Goal: Task Accomplishment & Management: Use online tool/utility

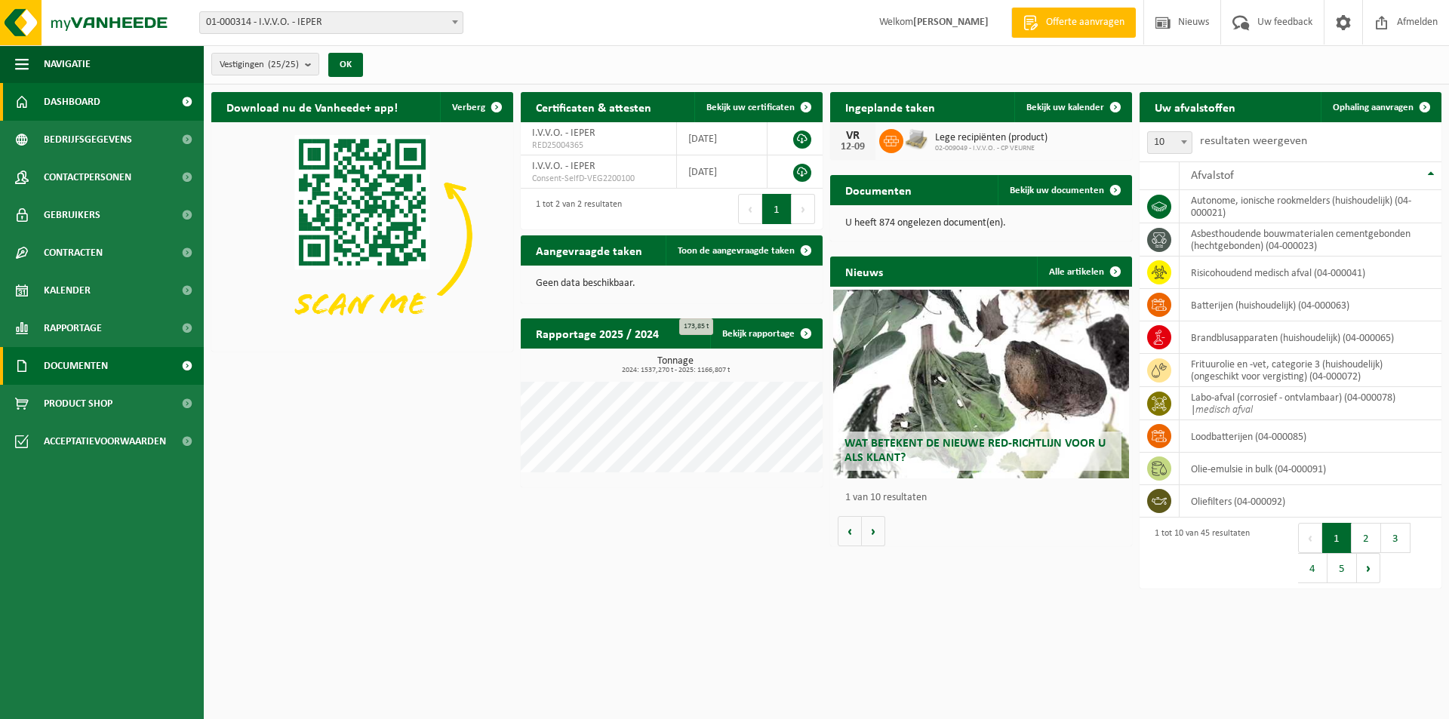
click at [69, 368] on span "Documenten" at bounding box center [76, 366] width 64 height 38
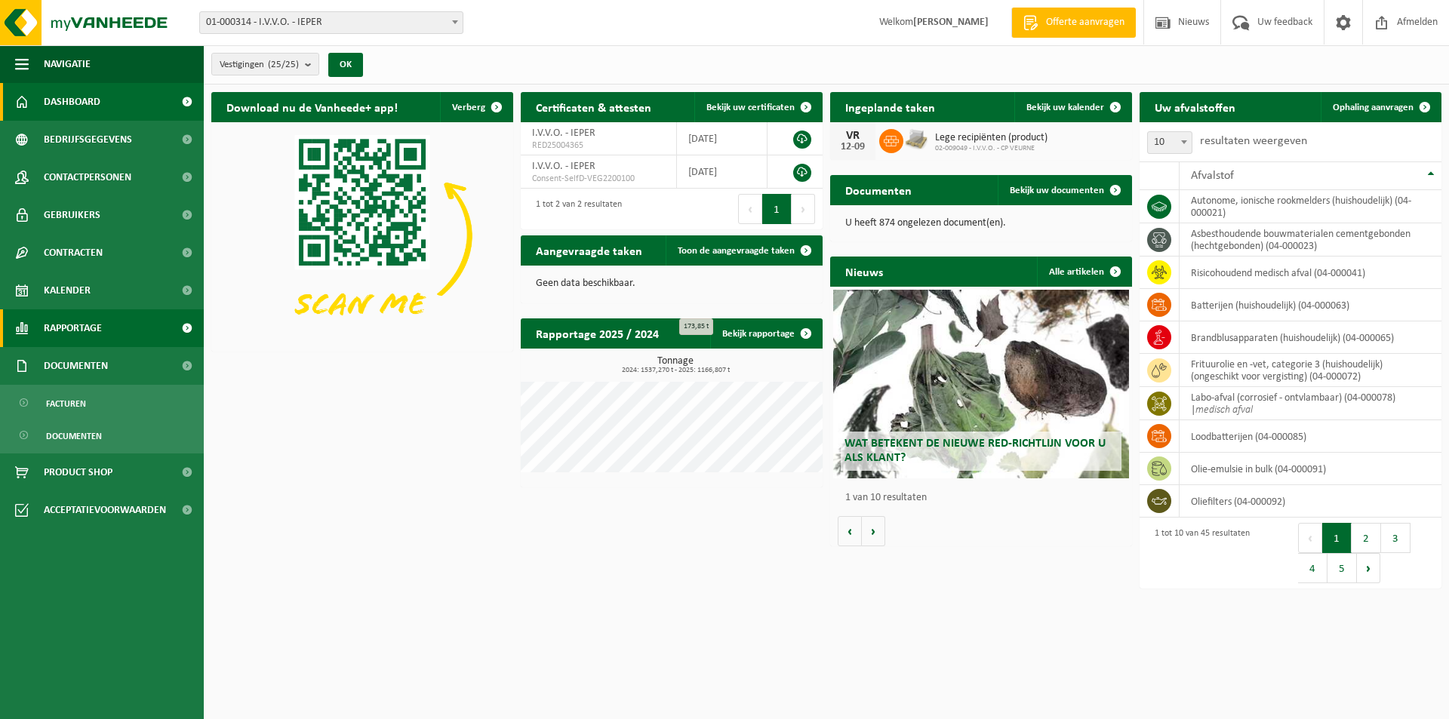
click at [82, 340] on span "Rapportage" at bounding box center [73, 329] width 58 height 38
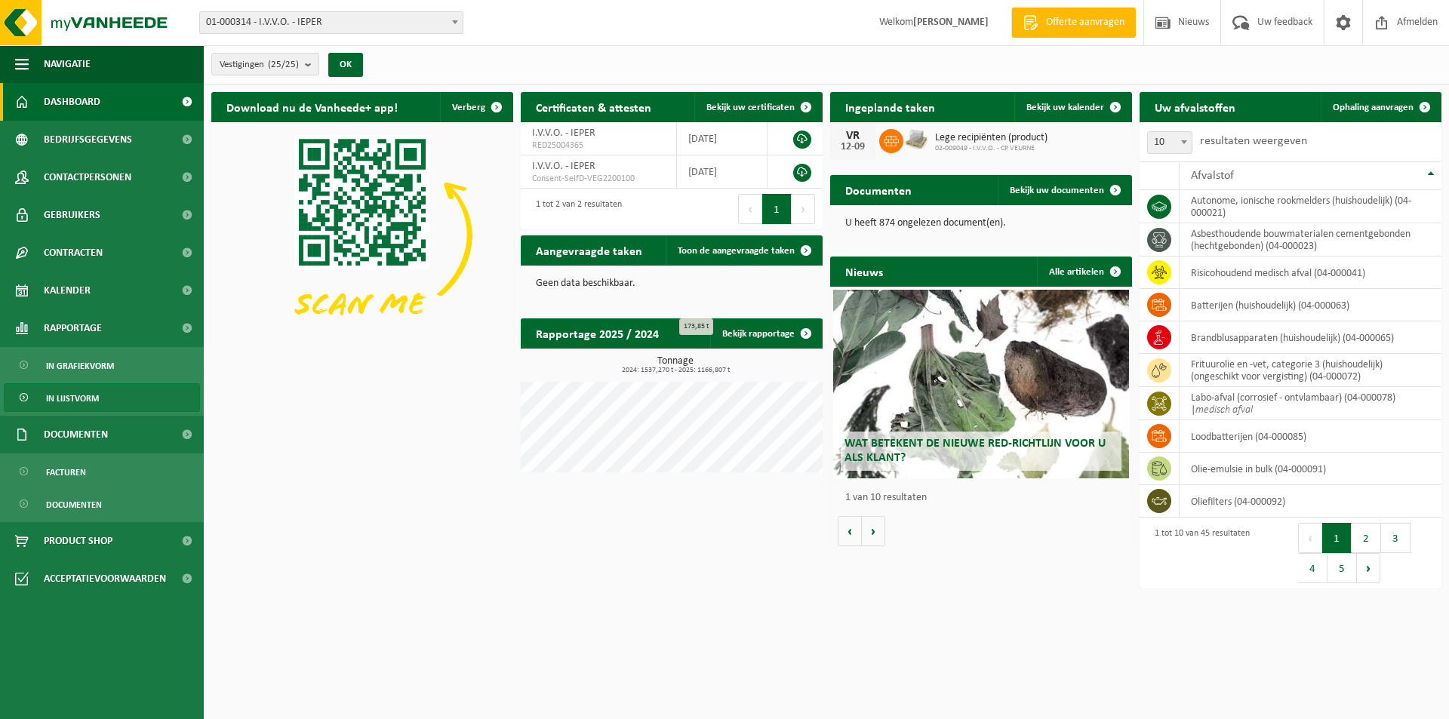
click at [97, 400] on span "In lijstvorm" at bounding box center [72, 398] width 53 height 29
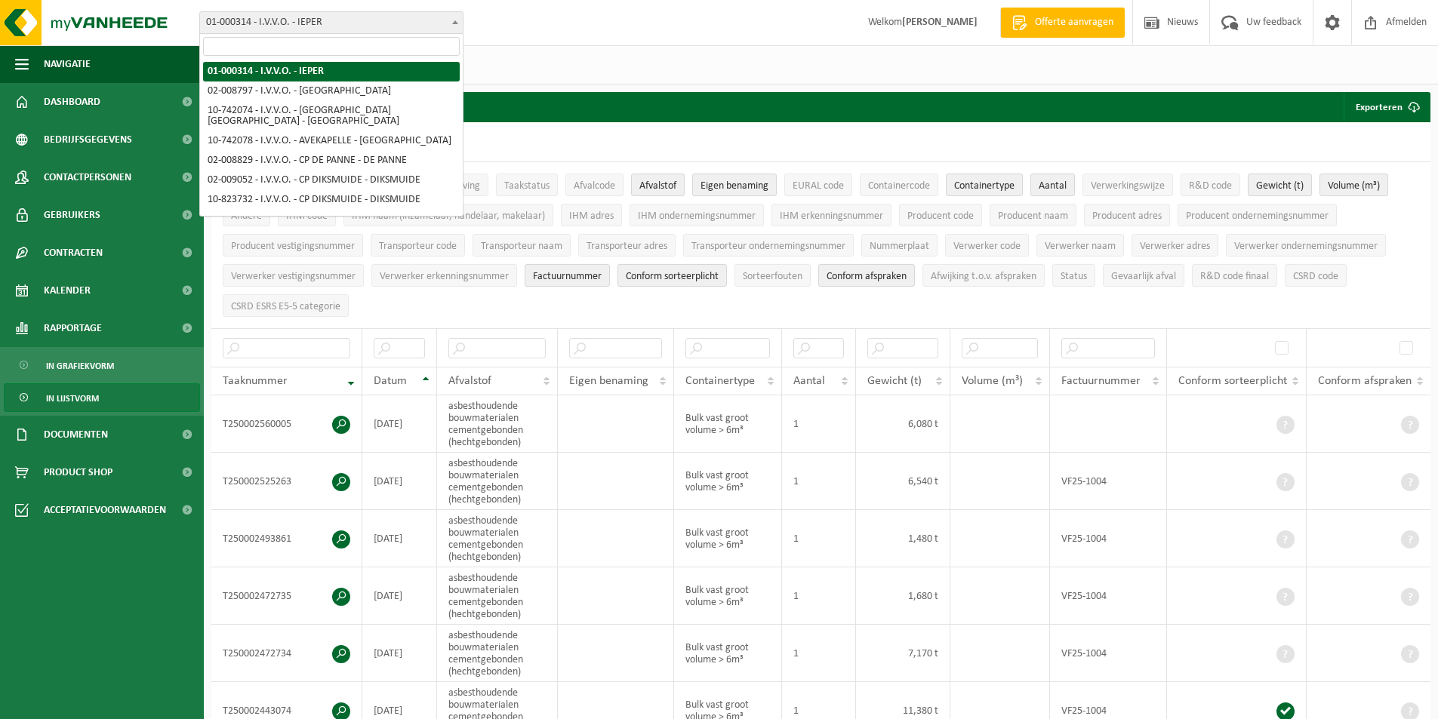
click at [416, 20] on span "01-000314 - I.V.V.O. - IEPER" at bounding box center [331, 22] width 263 height 21
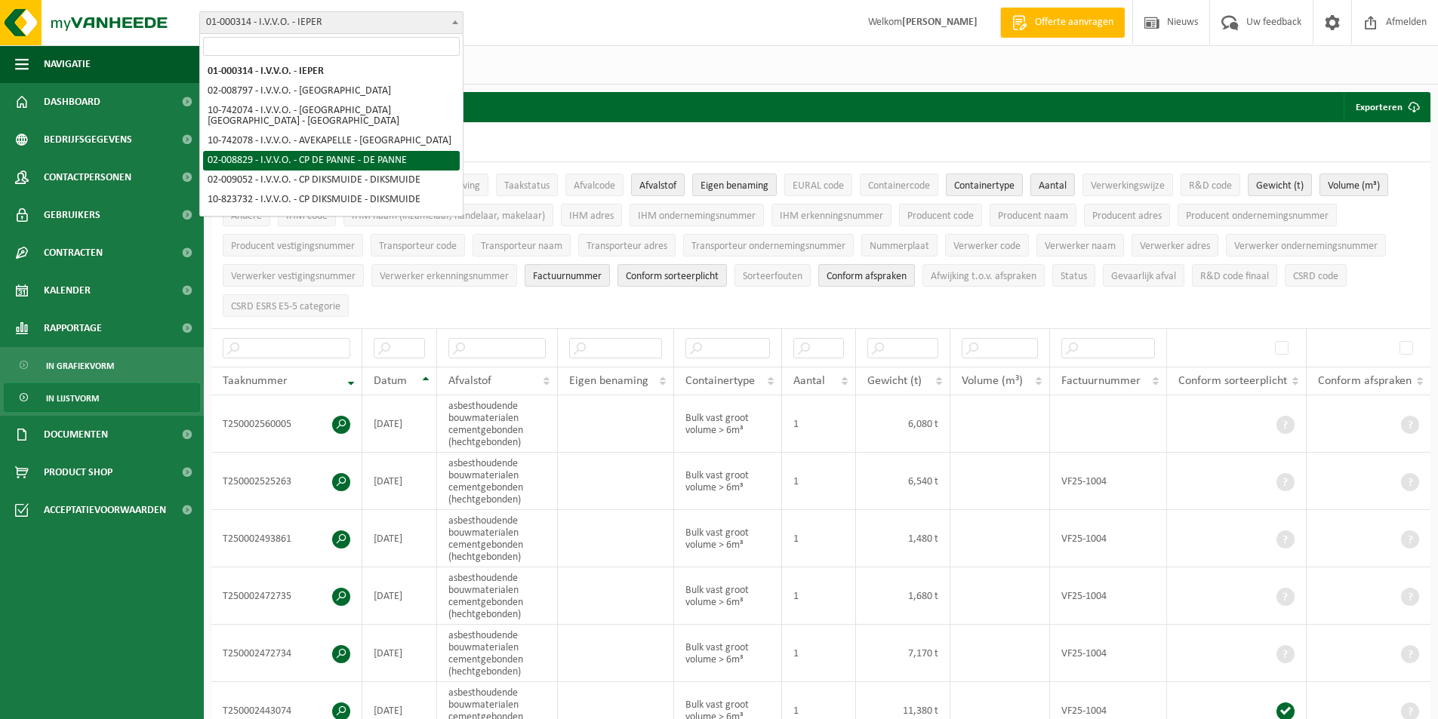
select select "4833"
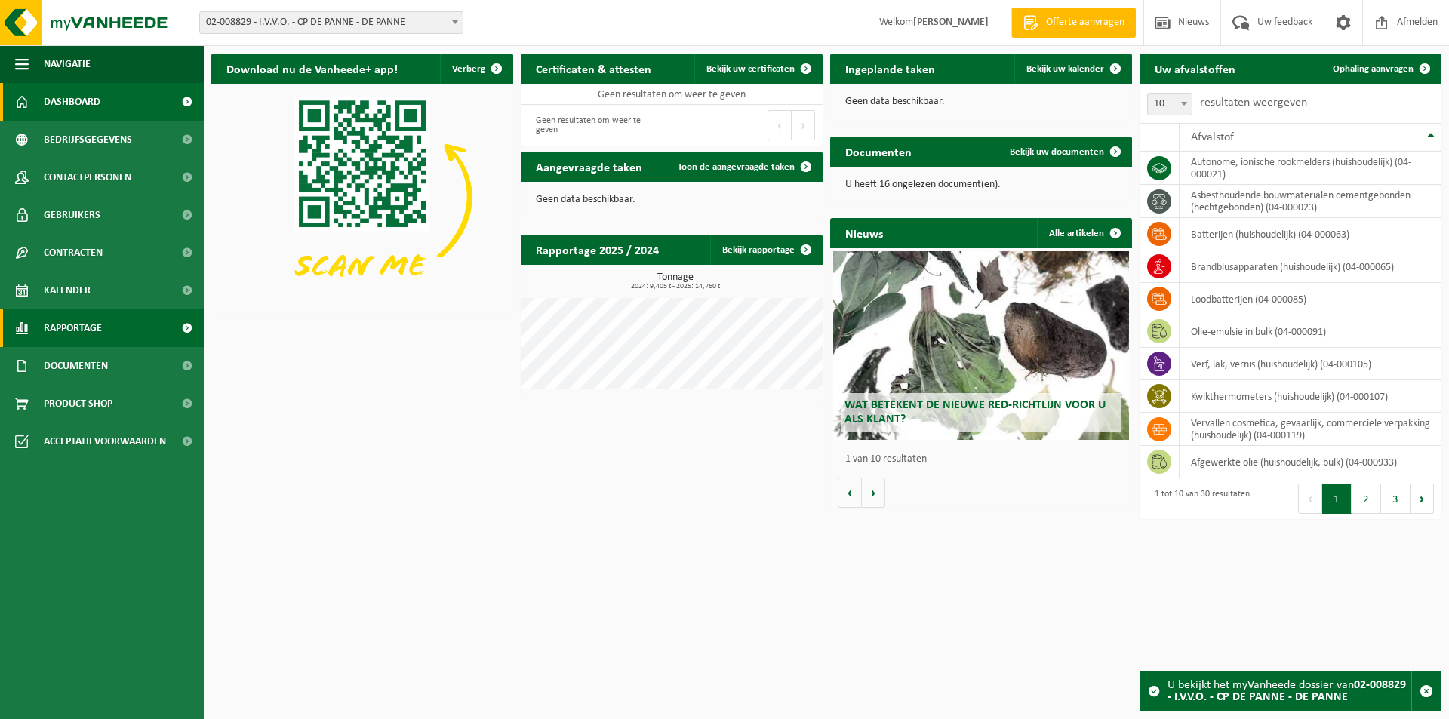
click at [97, 328] on span "Rapportage" at bounding box center [73, 329] width 58 height 38
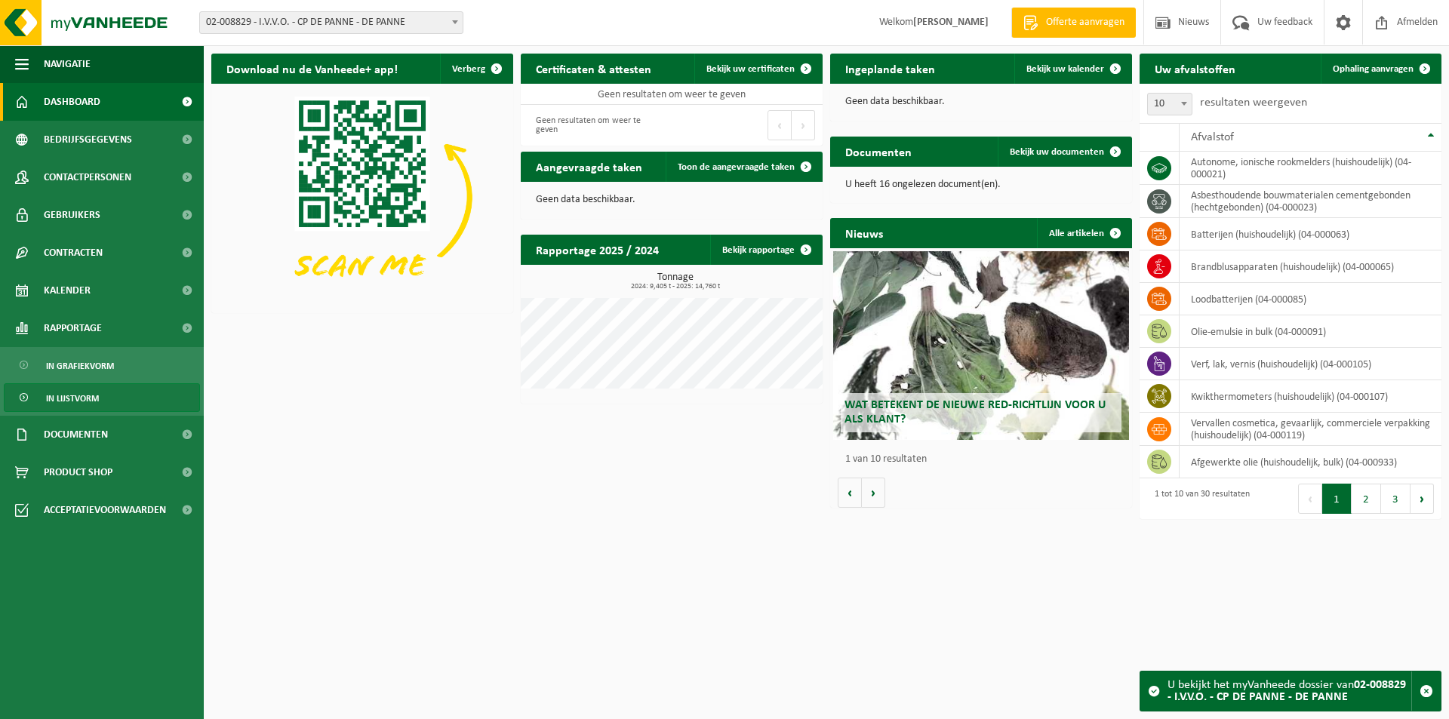
click at [87, 397] on span "In lijstvorm" at bounding box center [72, 398] width 53 height 29
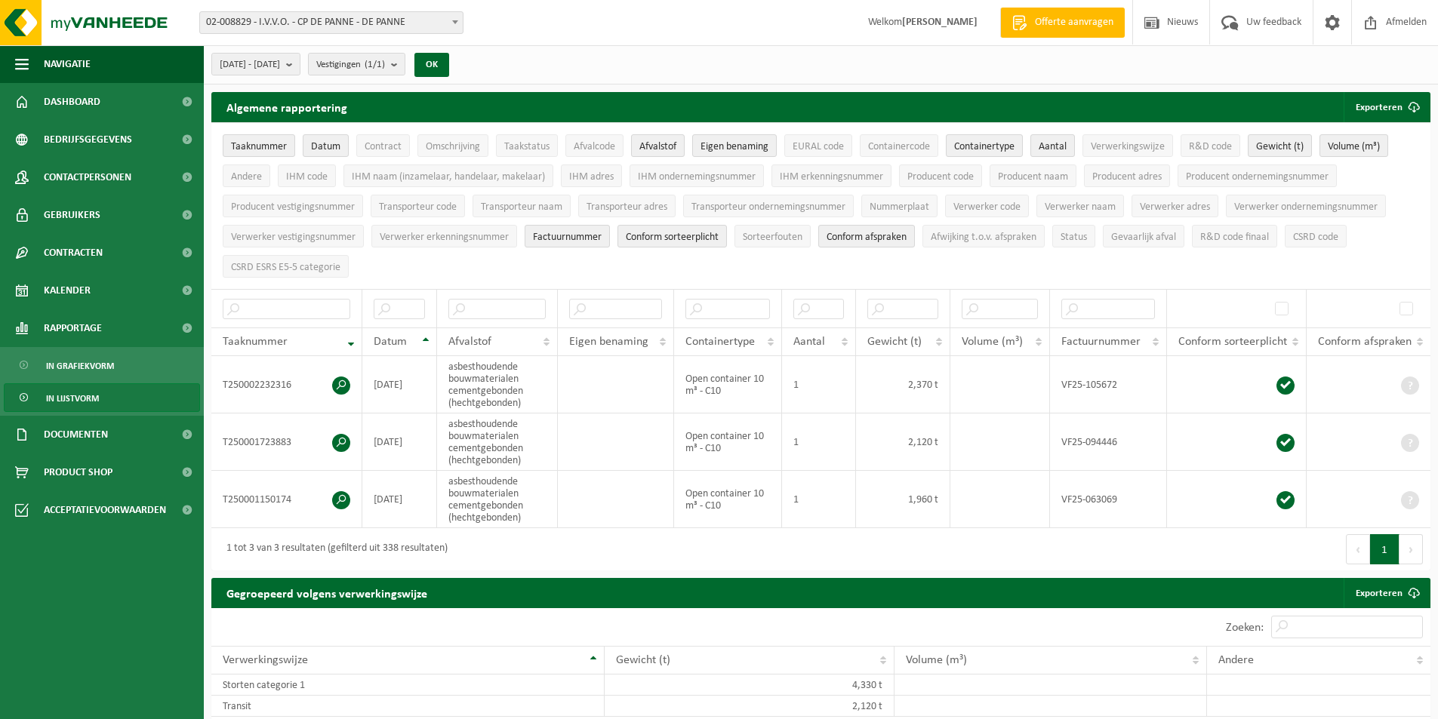
click at [413, 8] on div "Vestiging: 01-000314 - I.V.V.O. - IEPER 02-008797 - I.V.V.O. - VEURNE 10-742074…" at bounding box center [719, 23] width 1438 height 46
click at [406, 16] on span "02-008829 - I.V.V.O. - CP DE PANNE - DE PANNE" at bounding box center [331, 22] width 263 height 21
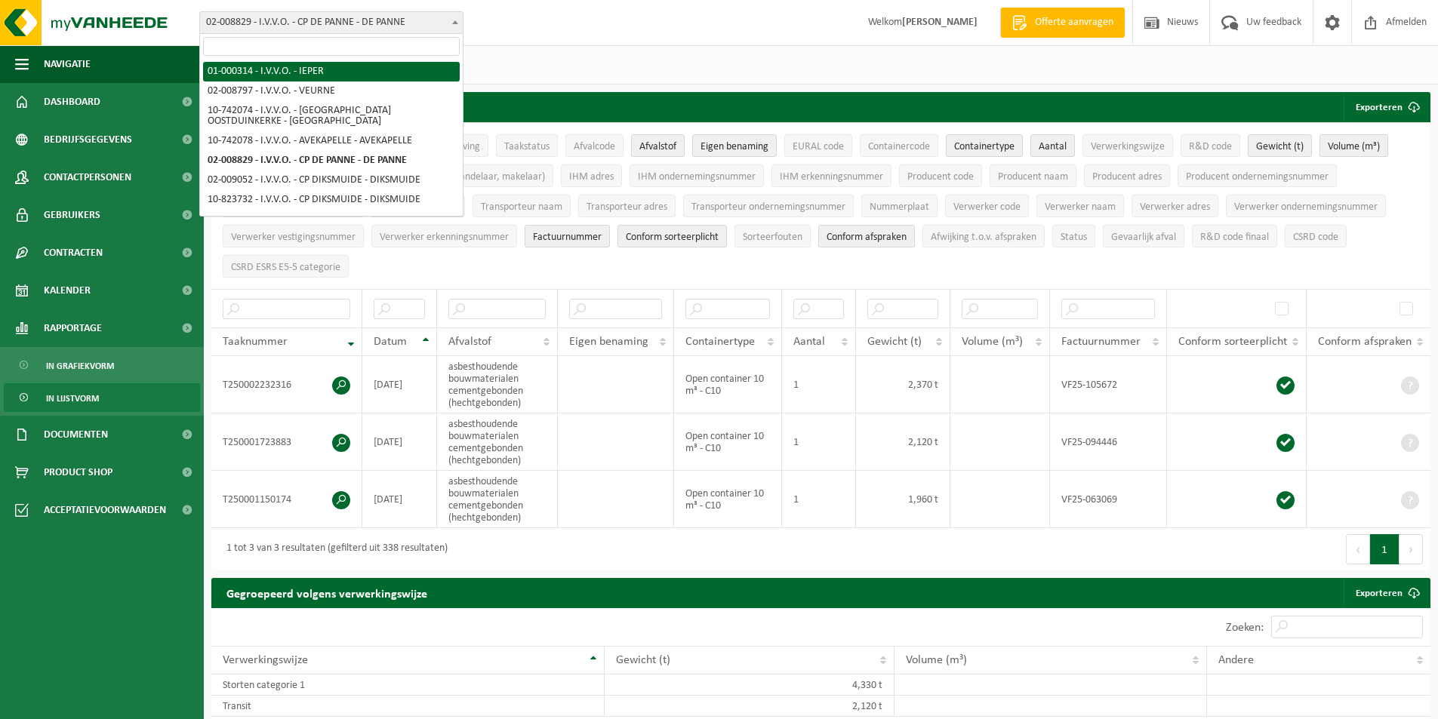
select select "37"
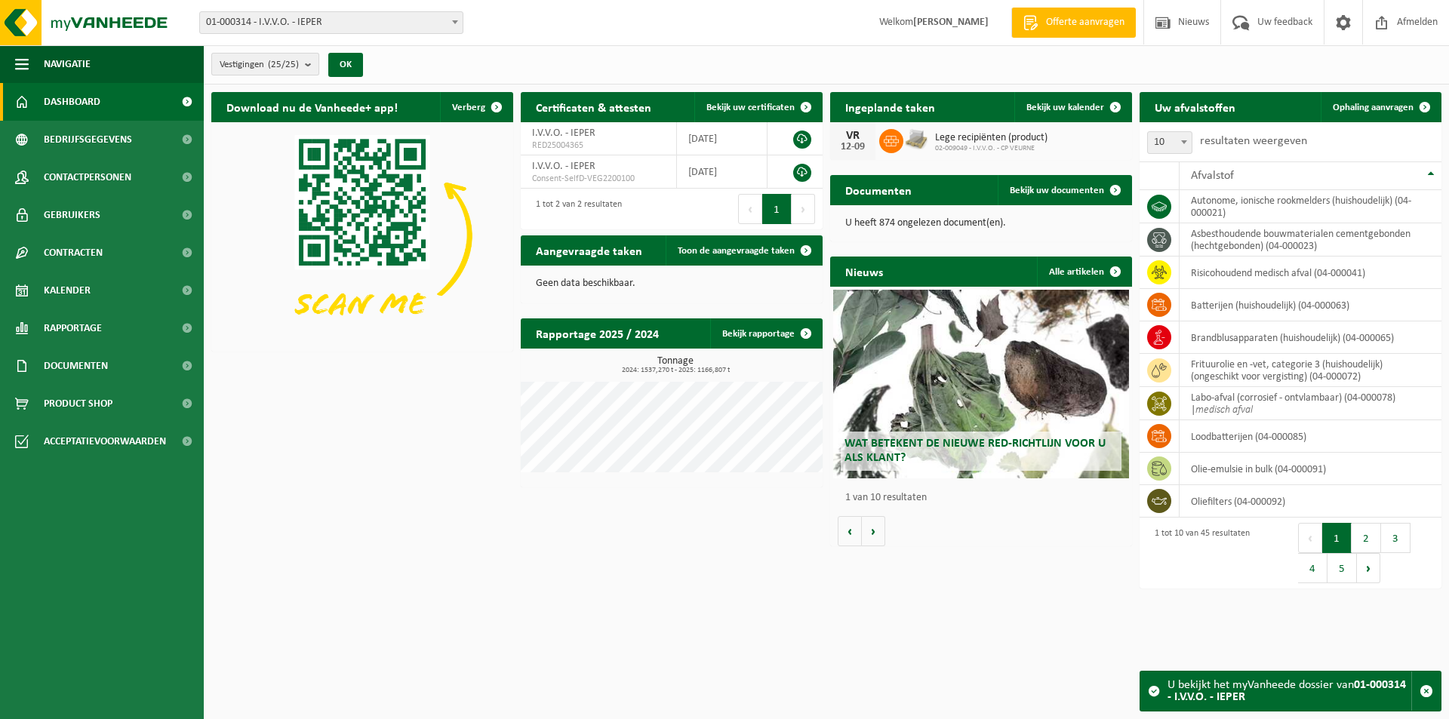
click at [310, 66] on b "submit" at bounding box center [312, 64] width 14 height 21
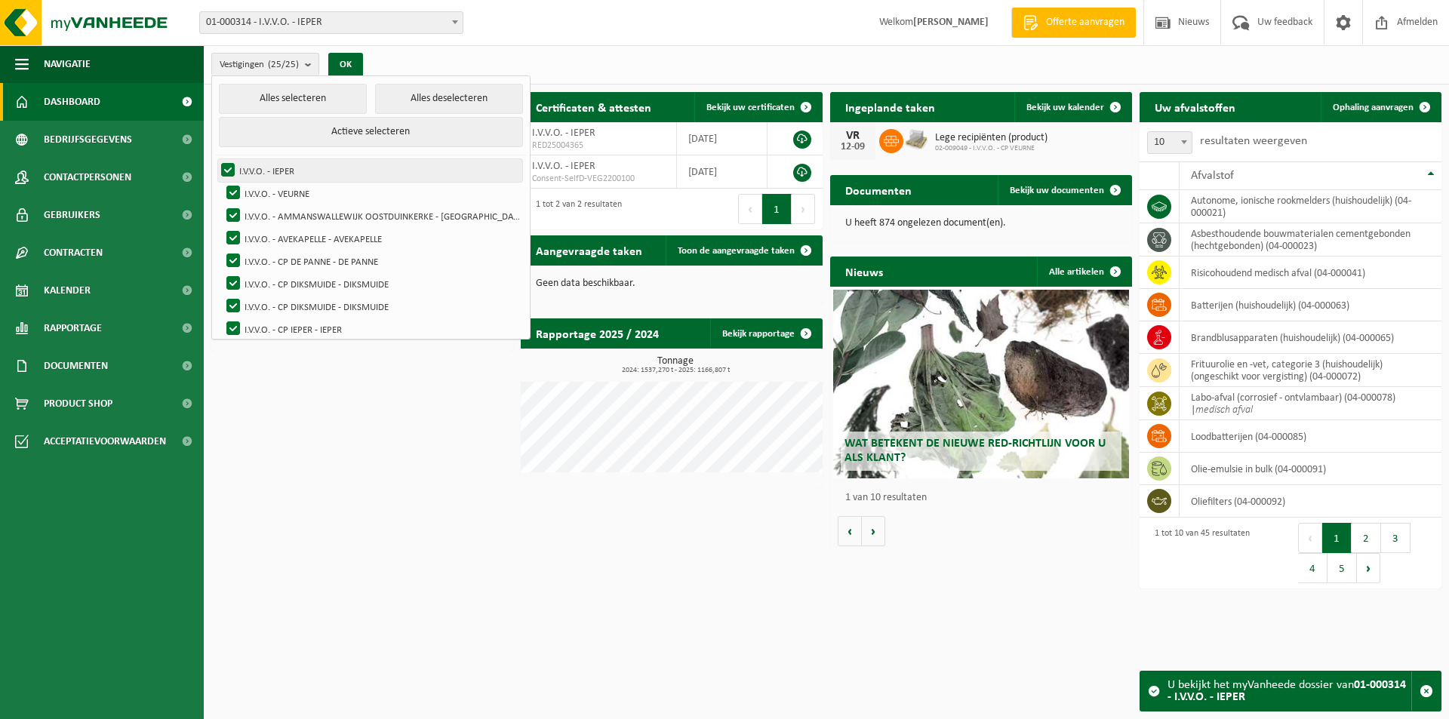
click at [276, 166] on label "I.V.V.O. - IEPER" at bounding box center [370, 170] width 304 height 23
click at [216, 159] on input "I.V.V.O. - IEPER" at bounding box center [215, 159] width 1 height 1
checkbox input "false"
click at [315, 258] on label "I.V.V.O. - CP DE PANNE - DE PANNE" at bounding box center [372, 261] width 299 height 23
click at [221, 250] on input "I.V.V.O. - CP DE PANNE - DE PANNE" at bounding box center [220, 249] width 1 height 1
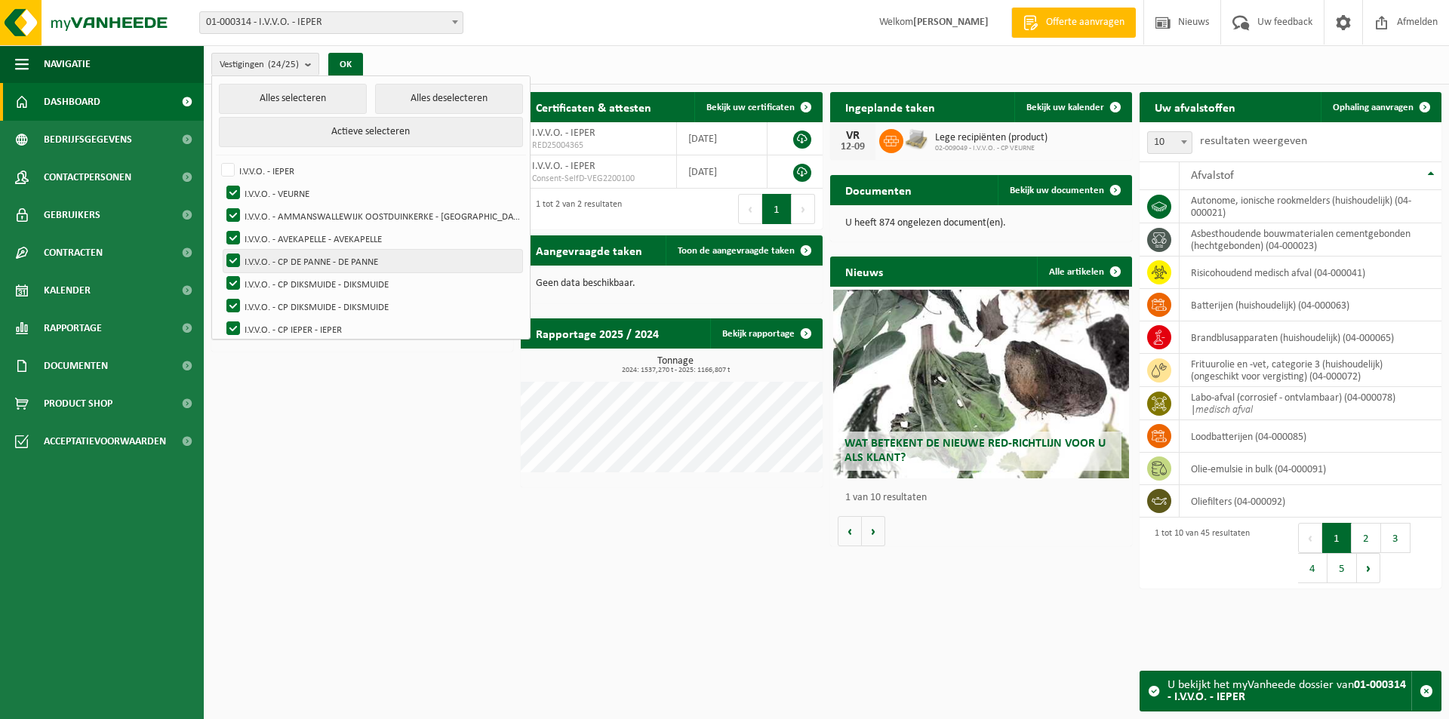
checkbox input "false"
click at [345, 66] on button "OK" at bounding box center [345, 65] width 35 height 24
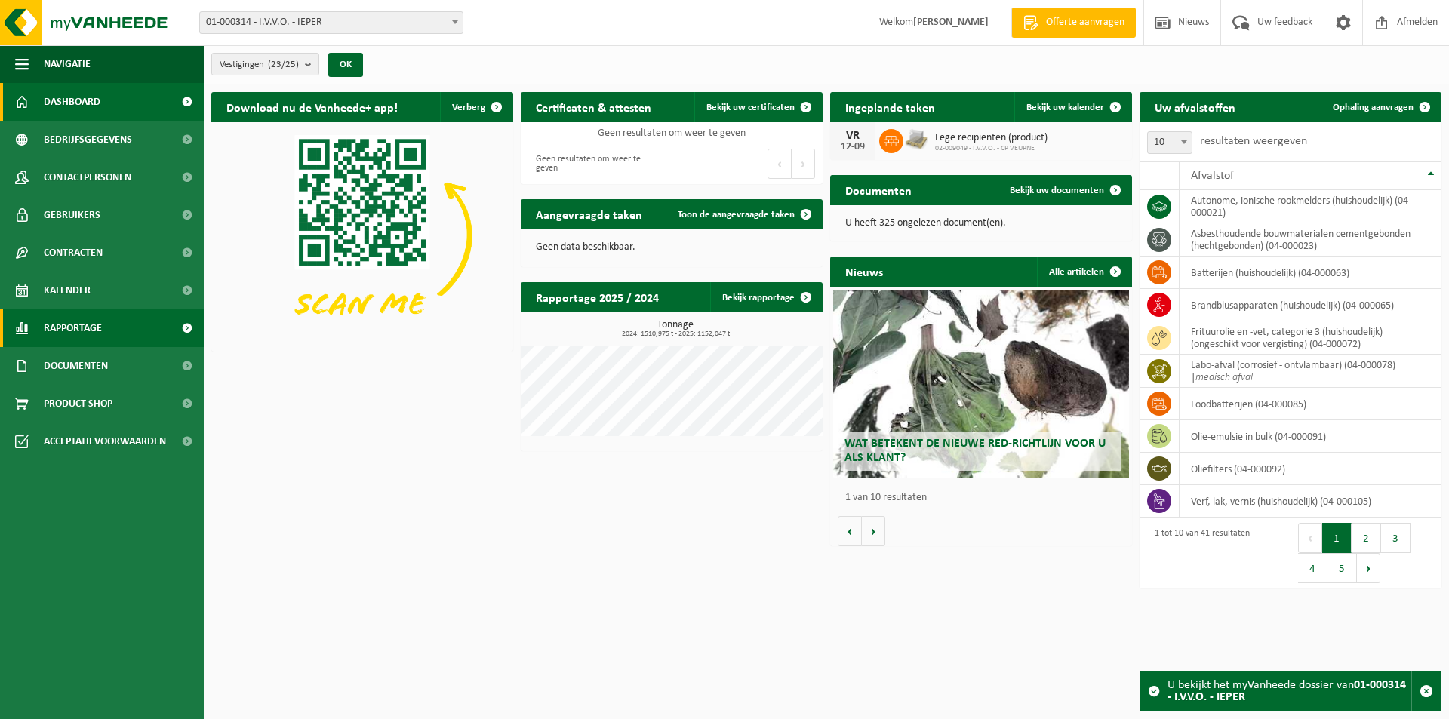
click at [137, 325] on link "Rapportage" at bounding box center [102, 329] width 204 height 38
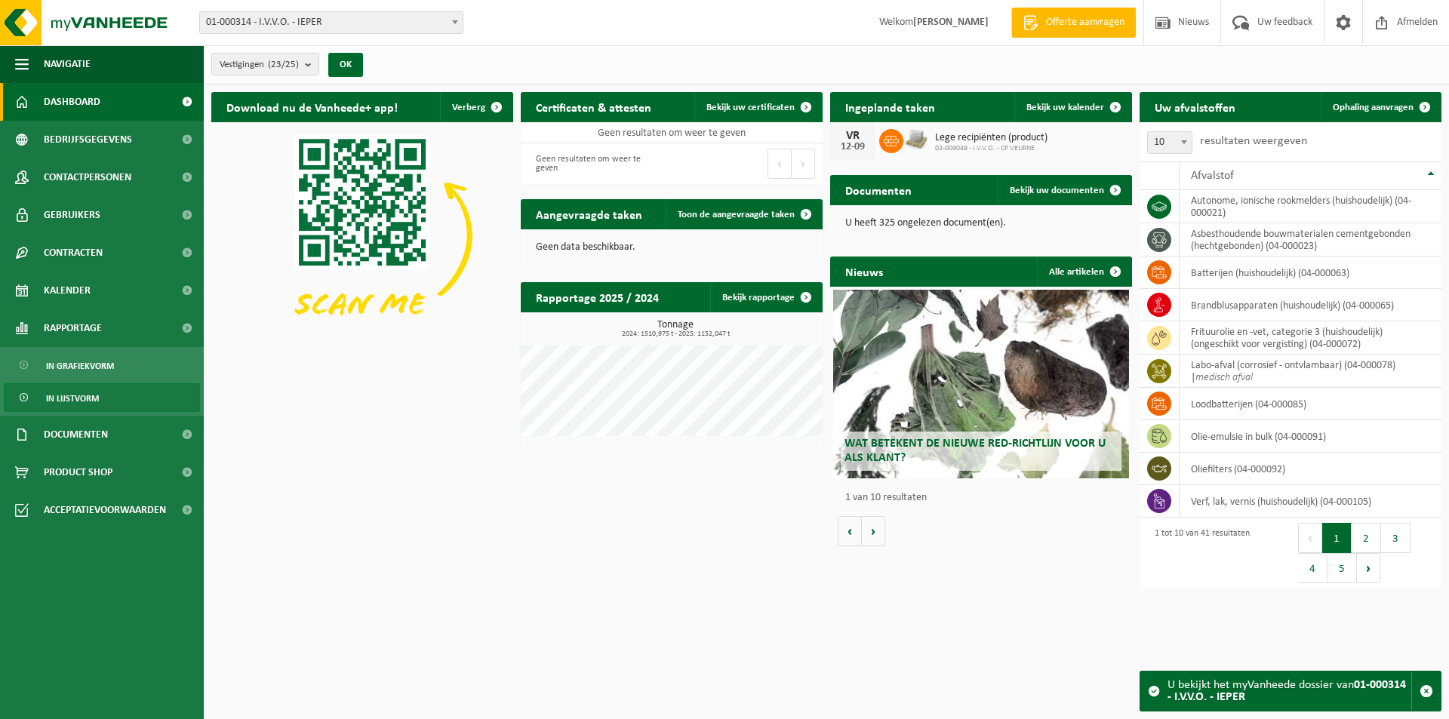
click at [95, 402] on span "In lijstvorm" at bounding box center [72, 398] width 53 height 29
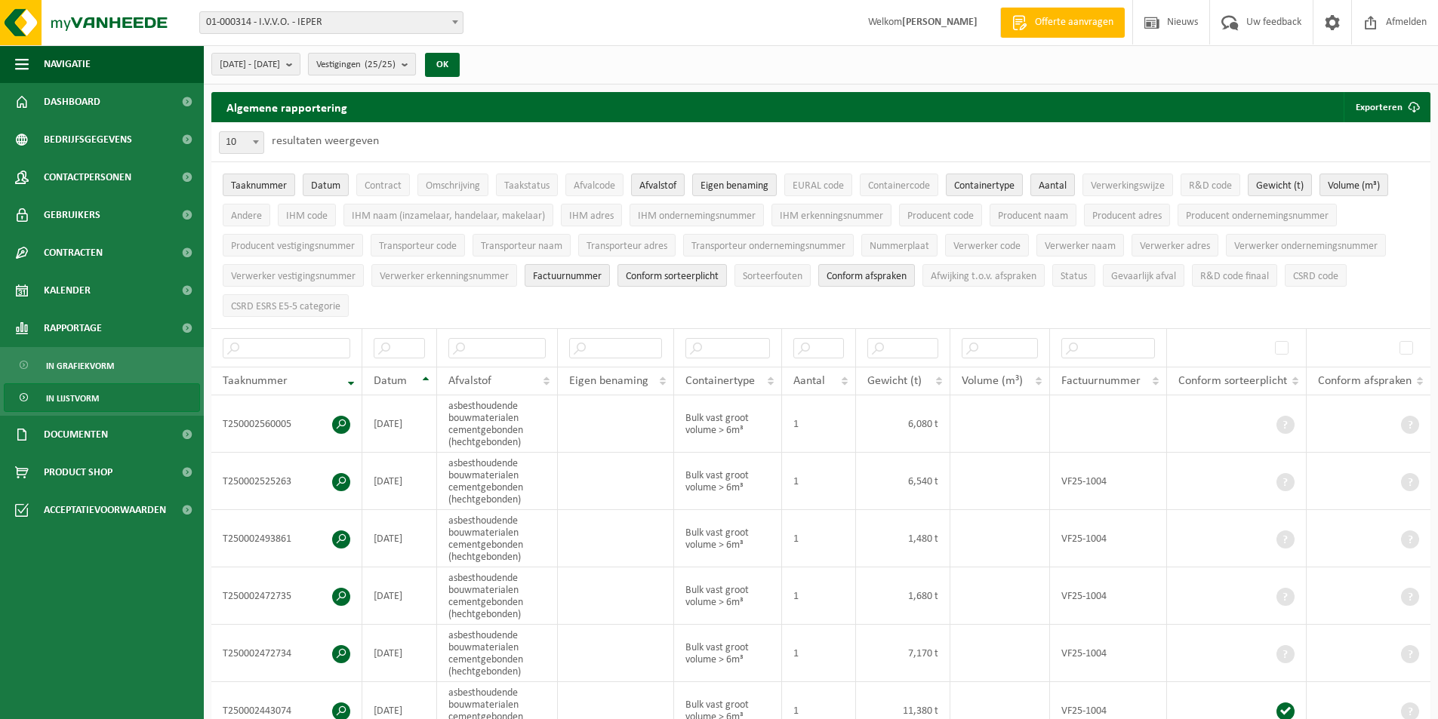
click at [396, 65] on count "(25/25)" at bounding box center [380, 65] width 31 height 10
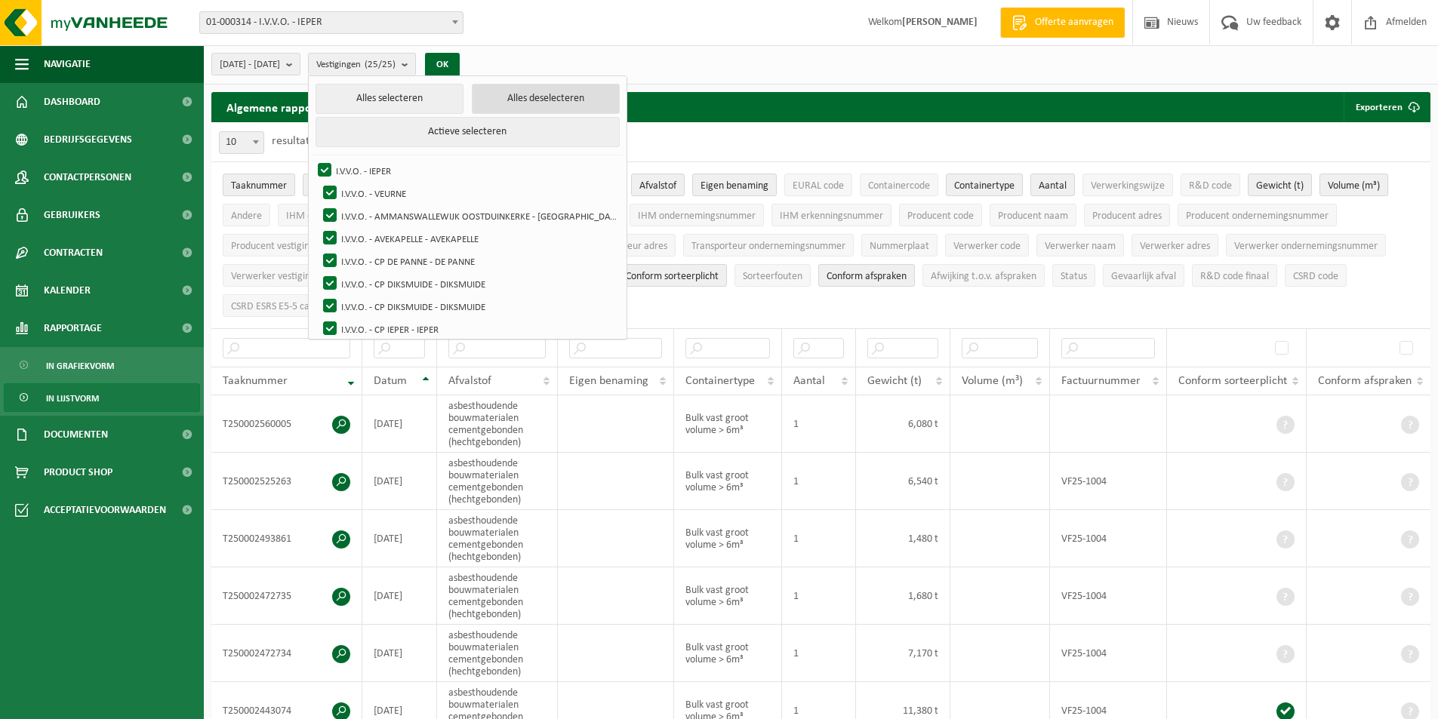
click at [539, 101] on button "Alles deselecteren" at bounding box center [546, 99] width 148 height 30
checkbox input "false"
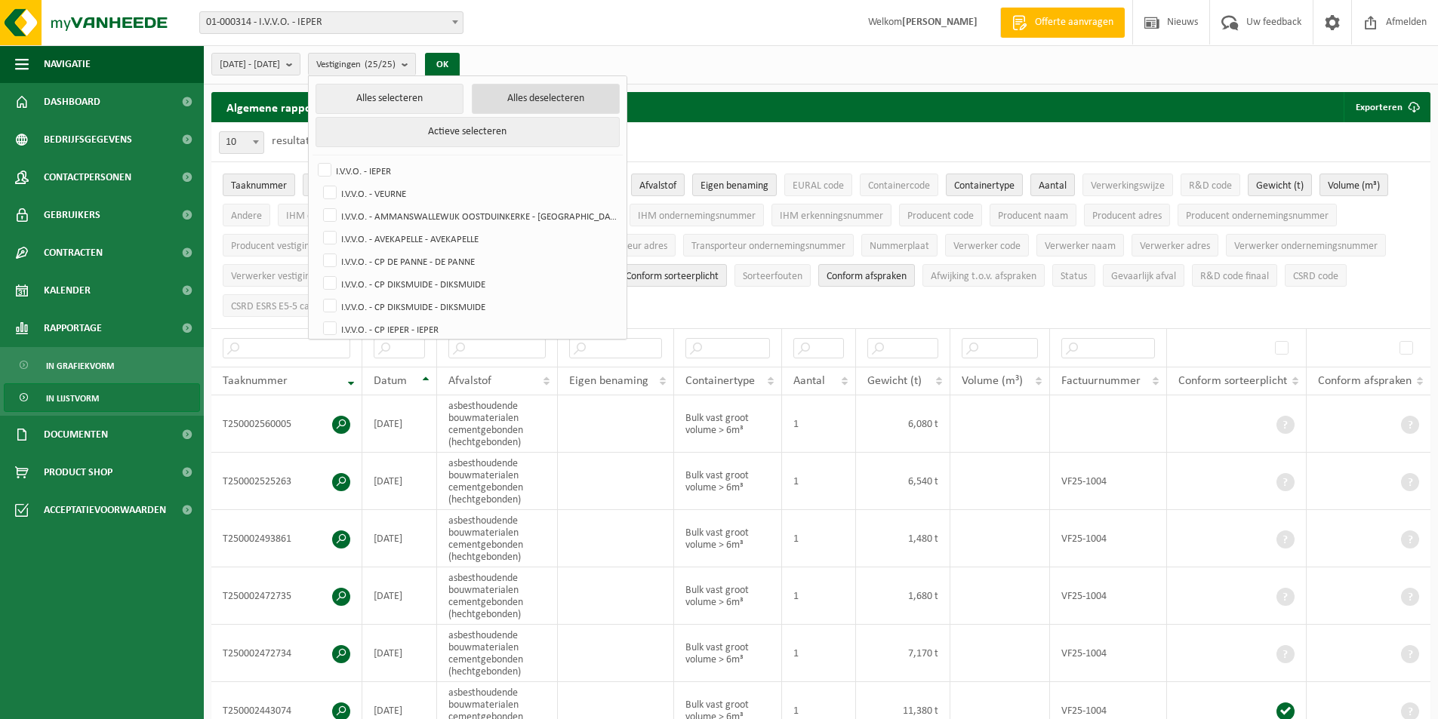
checkbox input "false"
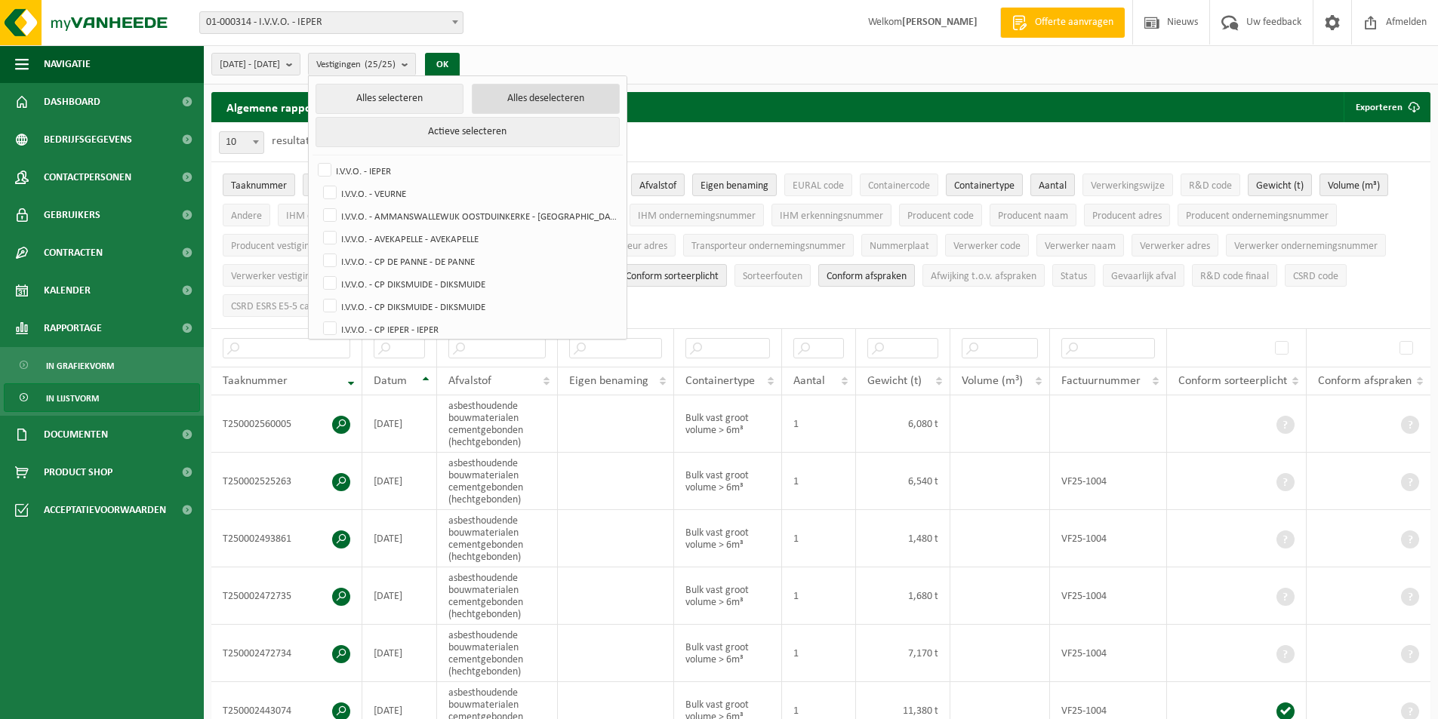
checkbox input "false"
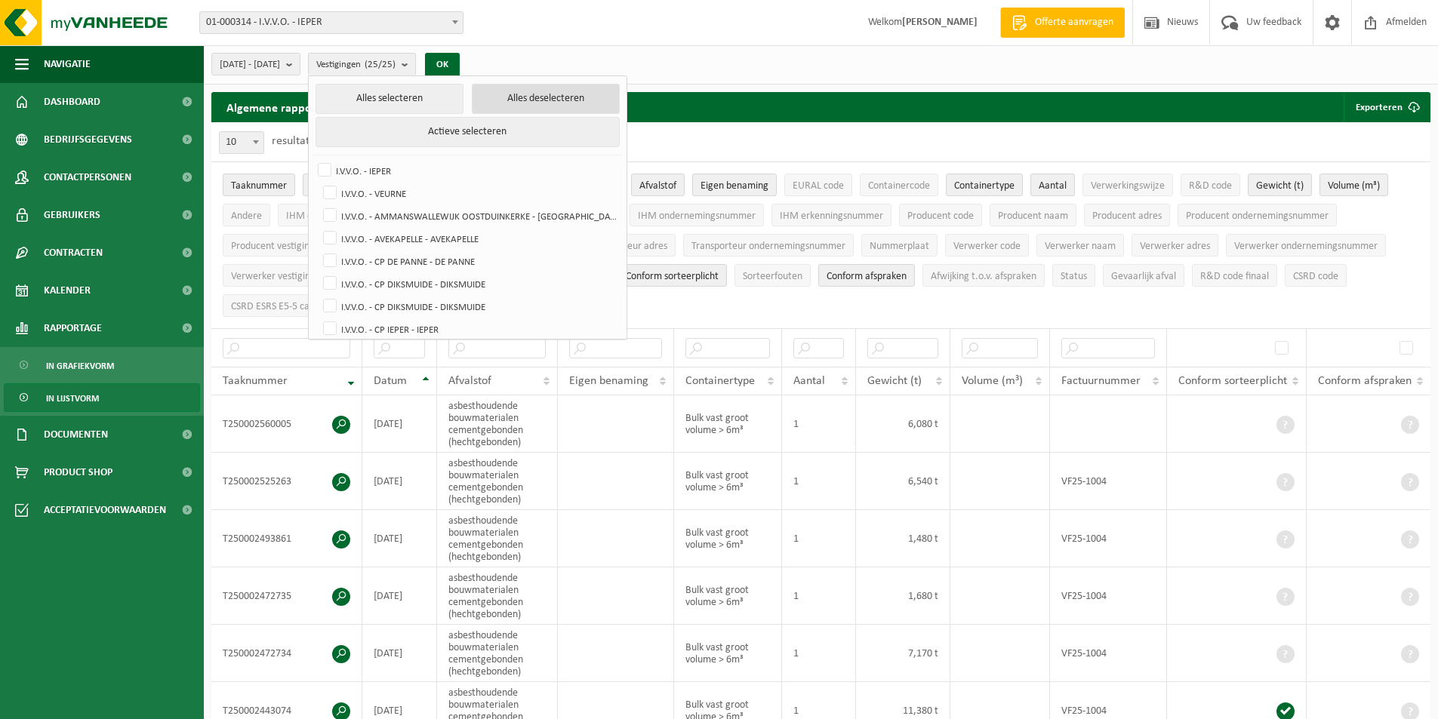
checkbox input "false"
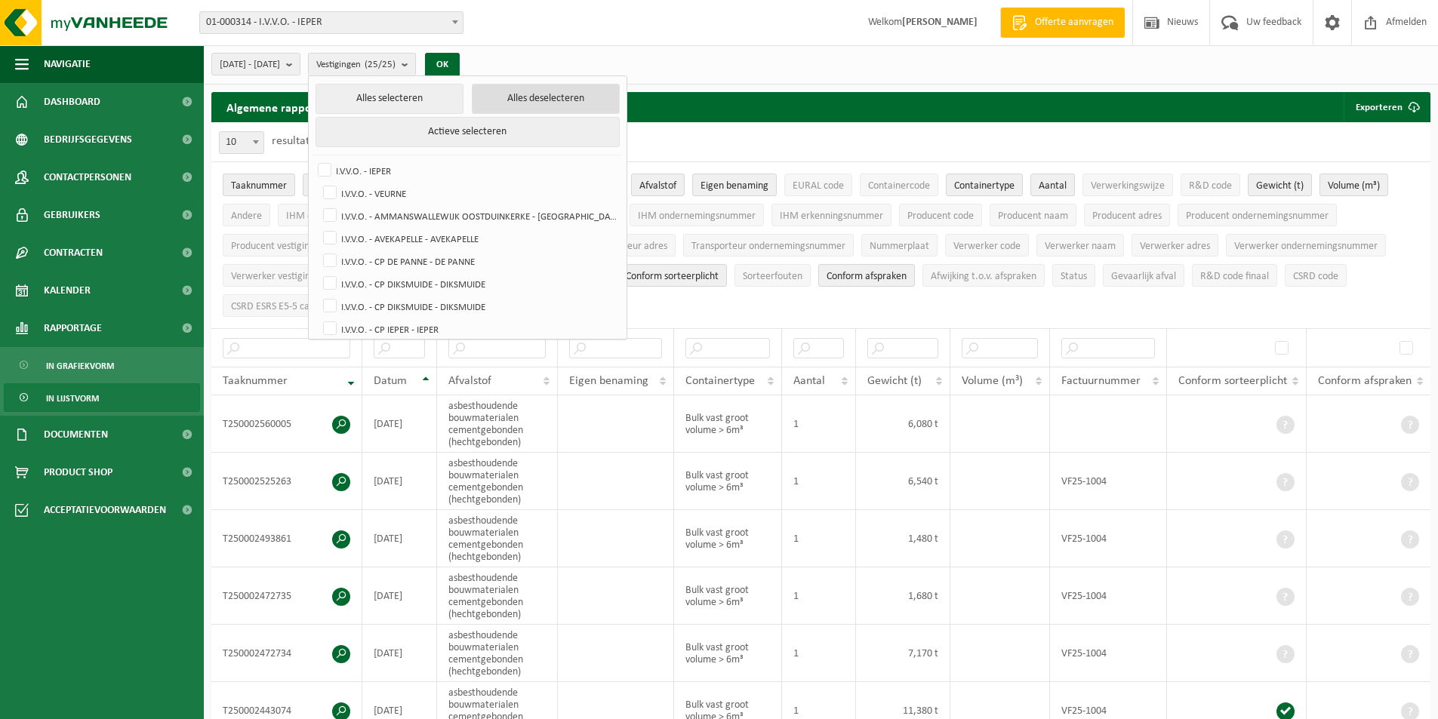
checkbox input "false"
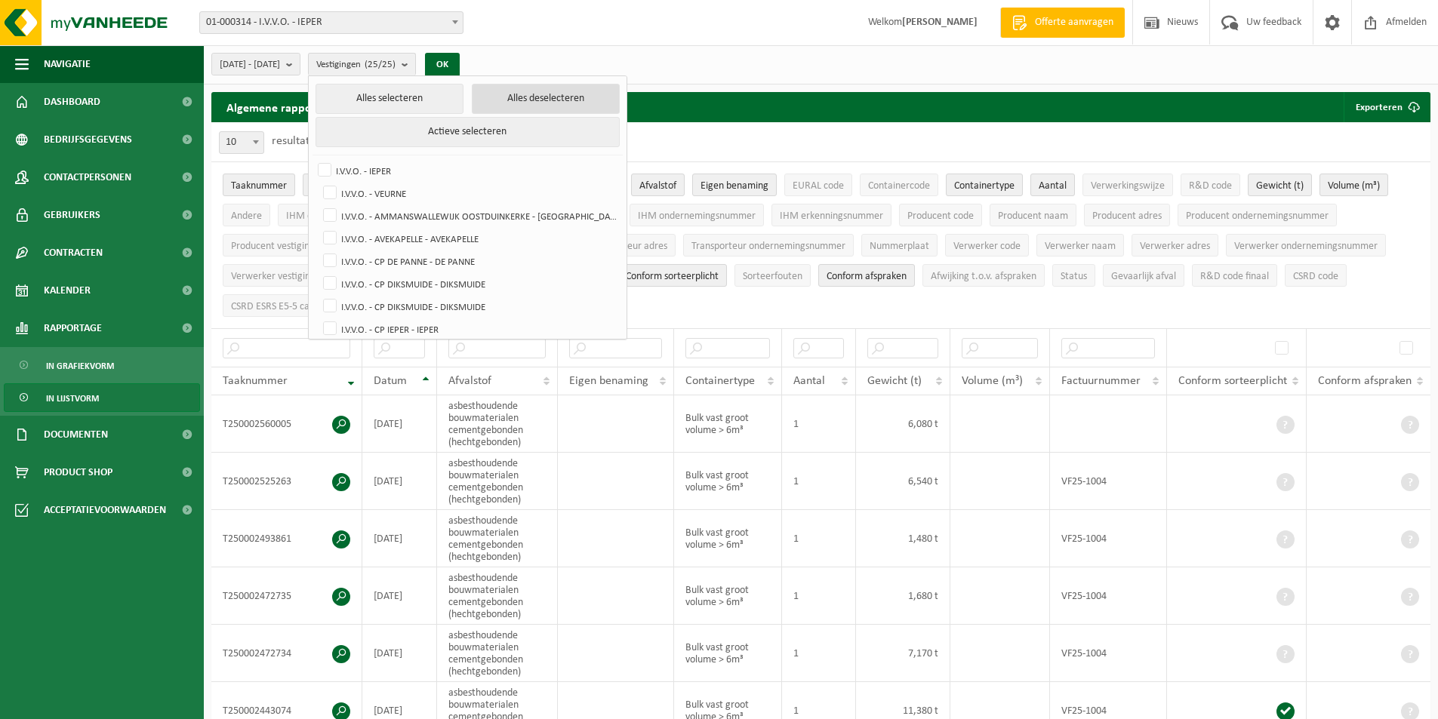
checkbox input "false"
click at [445, 267] on label "I.V.V.O. - CP DE PANNE - DE PANNE" at bounding box center [469, 261] width 299 height 23
click at [318, 250] on input "I.V.V.O. - CP DE PANNE - DE PANNE" at bounding box center [317, 249] width 1 height 1
checkbox input "true"
click at [454, 70] on button "OK" at bounding box center [437, 65] width 35 height 24
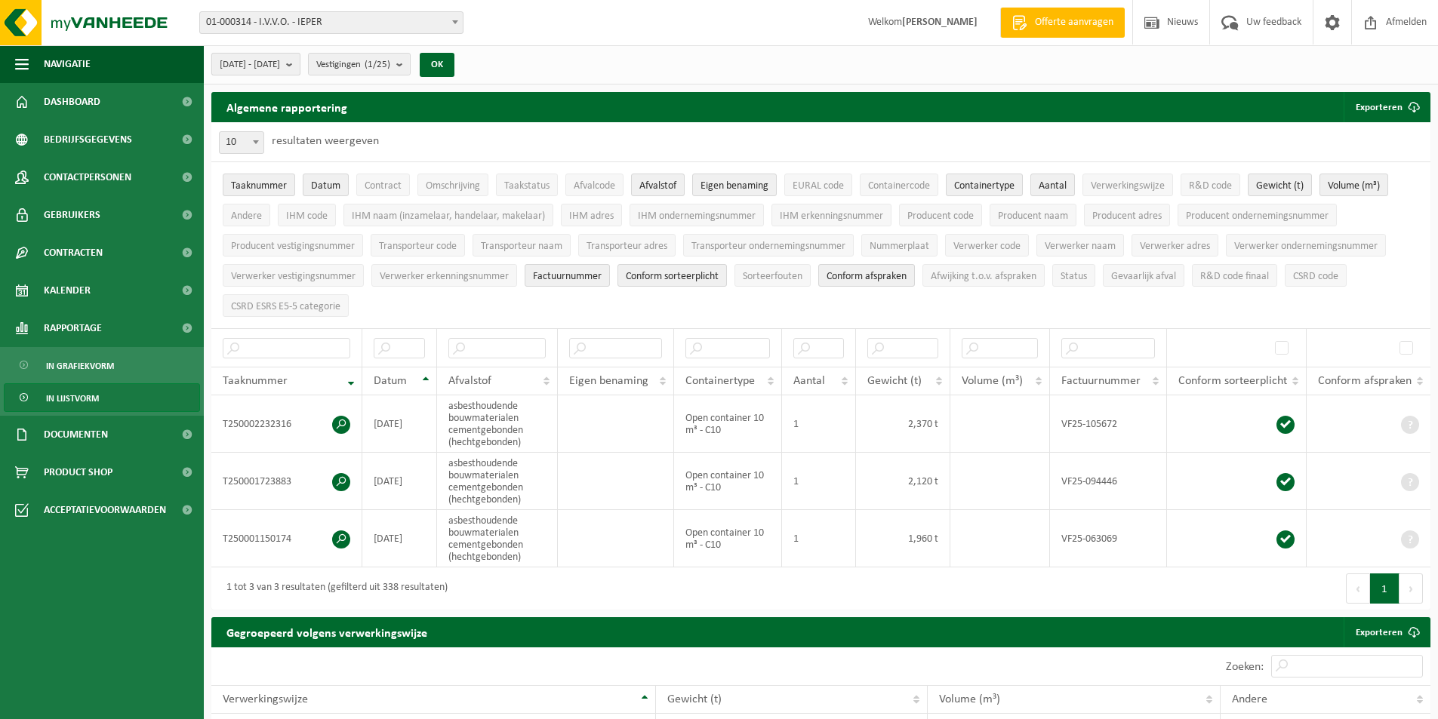
click at [280, 67] on span "[DATE] - [DATE]" at bounding box center [250, 65] width 60 height 23
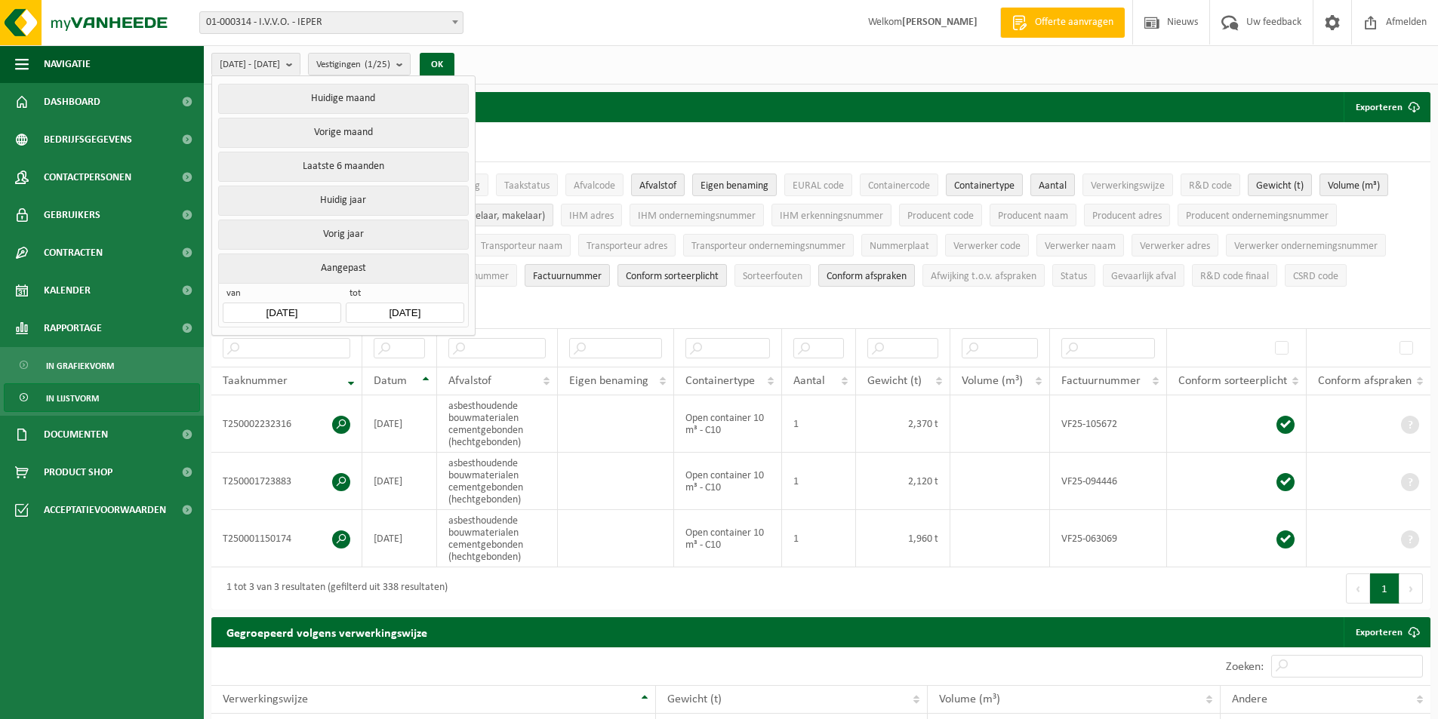
click at [359, 205] on button "Huidig jaar" at bounding box center [343, 201] width 250 height 30
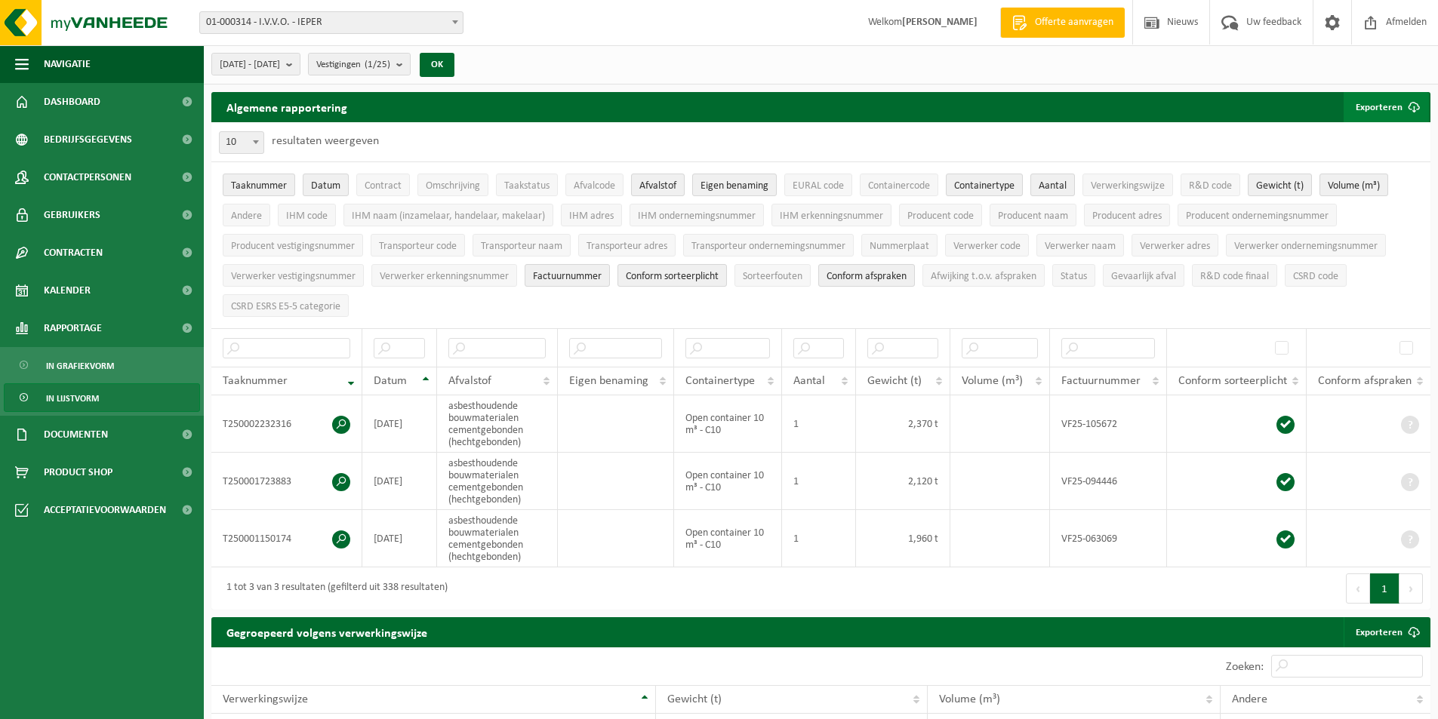
click at [1375, 114] on button "Exporteren" at bounding box center [1386, 107] width 85 height 30
click at [1371, 128] on link "Enkel mijn selectie" at bounding box center [1360, 137] width 137 height 30
